Goal: Information Seeking & Learning: Learn about a topic

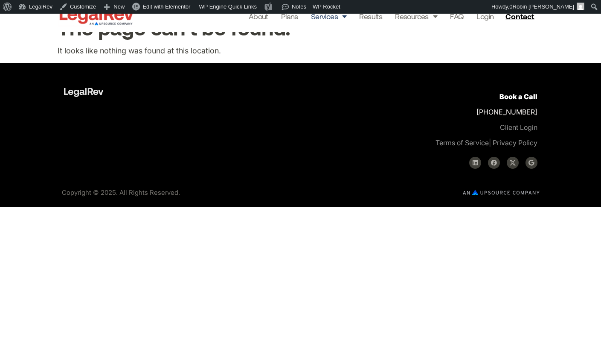
click at [335, 18] on link "Services" at bounding box center [329, 16] width 36 height 12
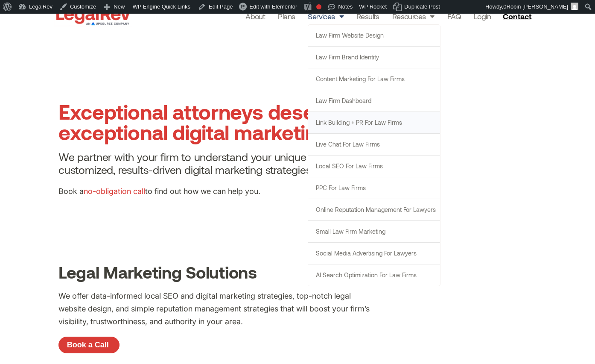
click at [356, 120] on link "Link Building + PR for Law Firms" at bounding box center [374, 122] width 132 height 21
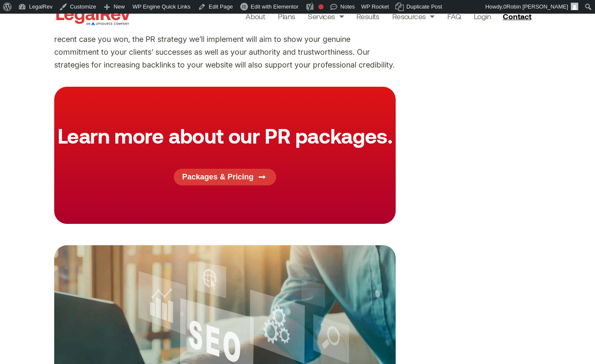
scroll to position [629, 0]
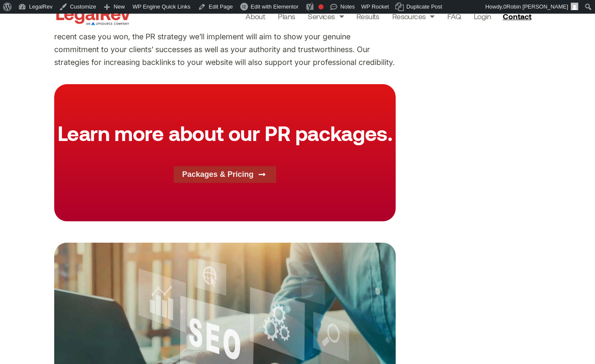
click at [250, 172] on span "Packages & Pricing" at bounding box center [217, 174] width 71 height 8
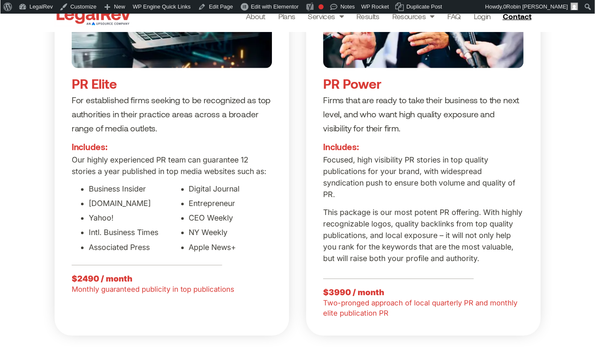
scroll to position [1188, 0]
